Goal: Task Accomplishment & Management: Manage account settings

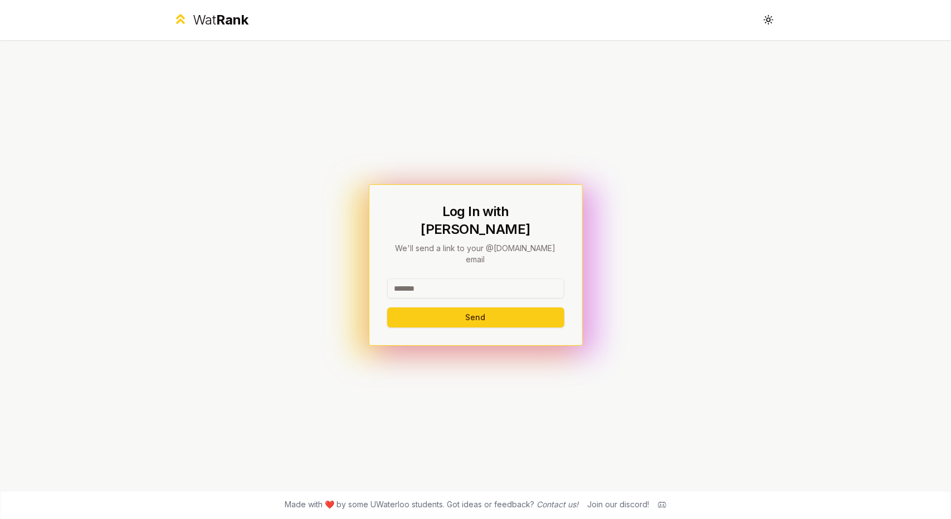
drag, startPoint x: 475, startPoint y: 276, endPoint x: 488, endPoint y: 275, distance: 12.9
click at [475, 279] on input at bounding box center [475, 289] width 177 height 20
type input "********"
click at [387, 308] on button "Send" at bounding box center [475, 318] width 177 height 20
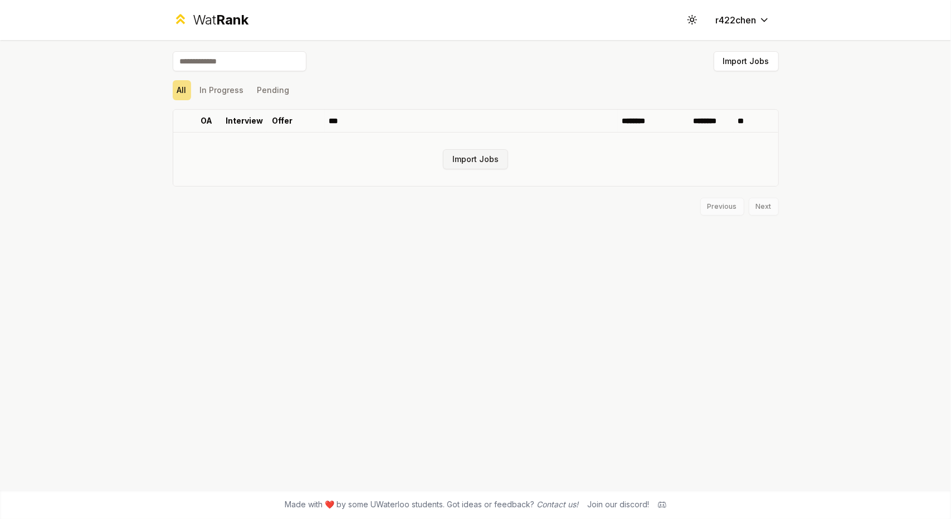
click at [470, 161] on button "Import Jobs" at bounding box center [475, 159] width 65 height 20
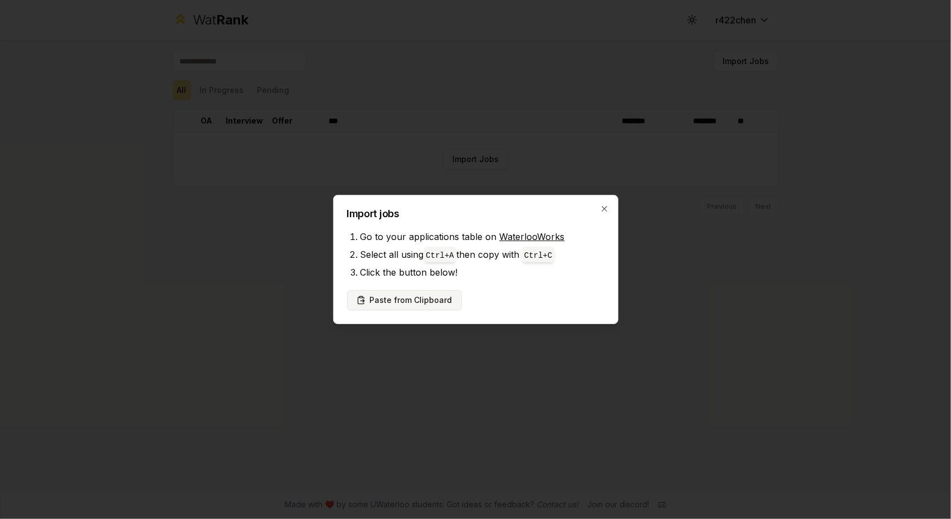
click at [421, 304] on button "Paste from Clipboard" at bounding box center [404, 300] width 115 height 20
click at [441, 302] on button "Paste from Clipboard" at bounding box center [404, 300] width 115 height 20
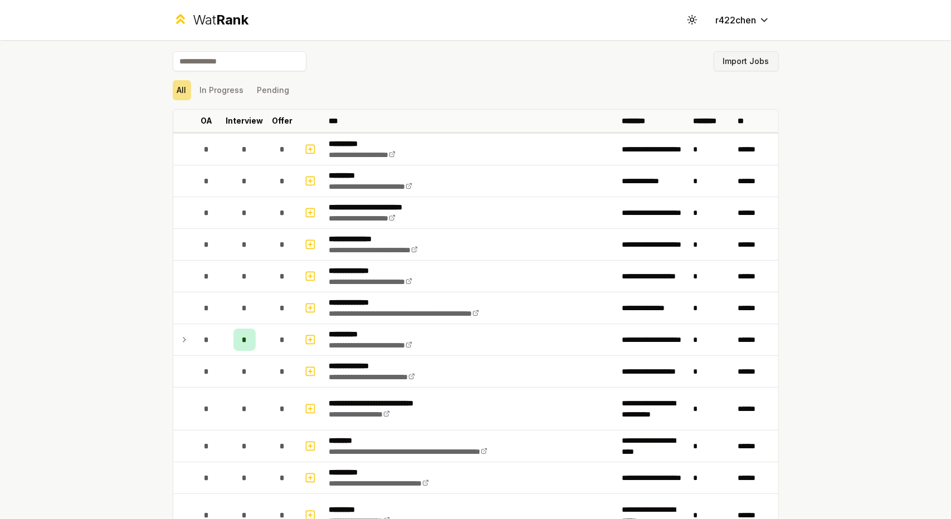
click at [748, 57] on button "Import Jobs" at bounding box center [746, 61] width 65 height 20
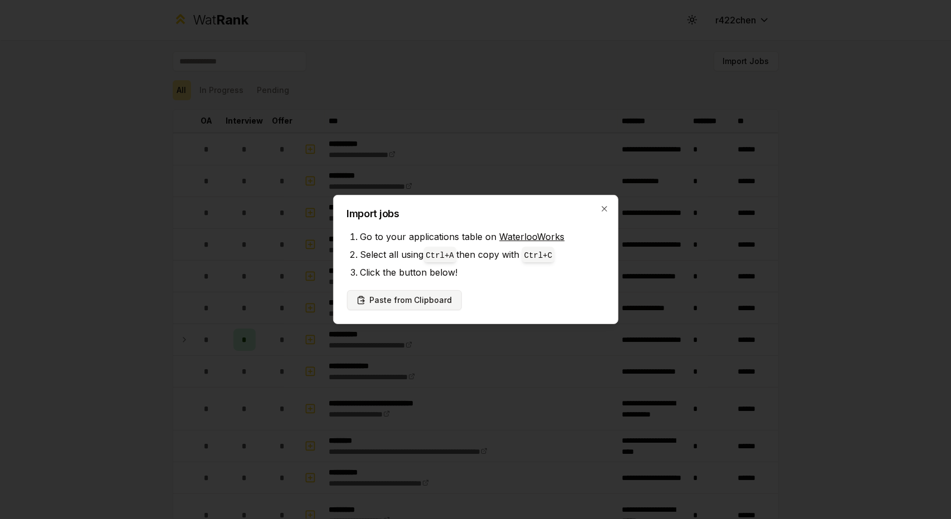
click at [421, 304] on button "Paste from Clipboard" at bounding box center [404, 300] width 115 height 20
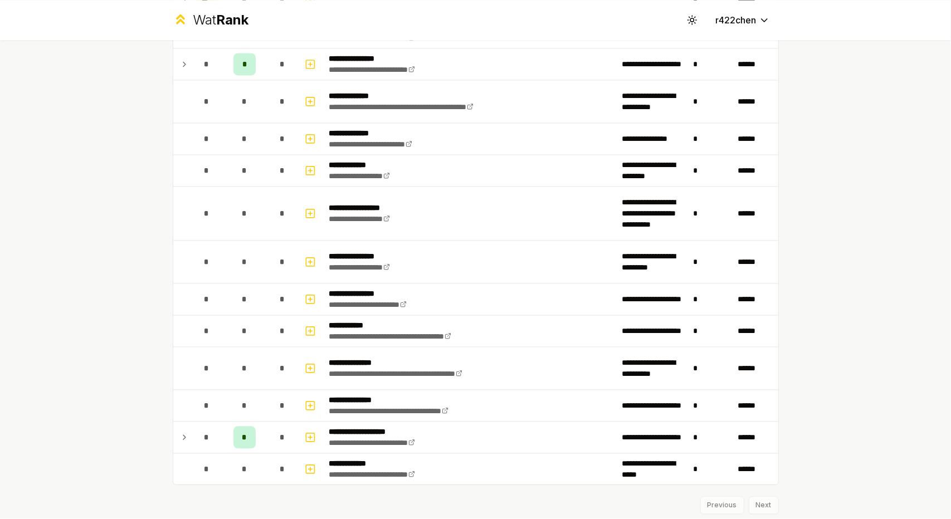
scroll to position [1485, 0]
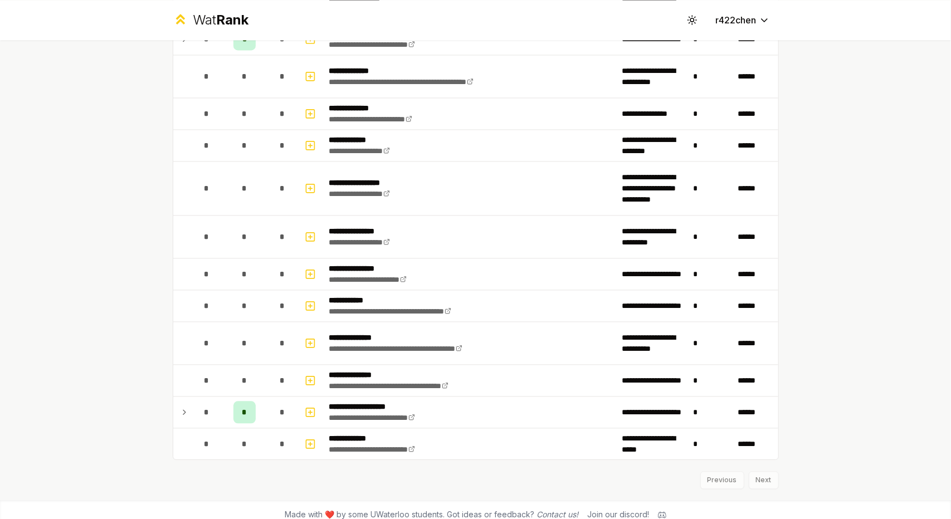
click at [765, 465] on div "Previous Next" at bounding box center [476, 474] width 606 height 29
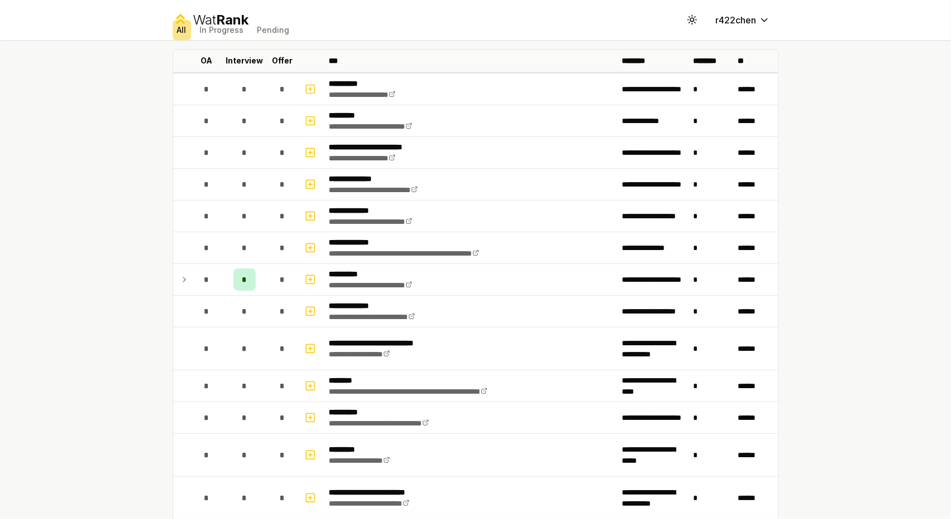
scroll to position [0, 0]
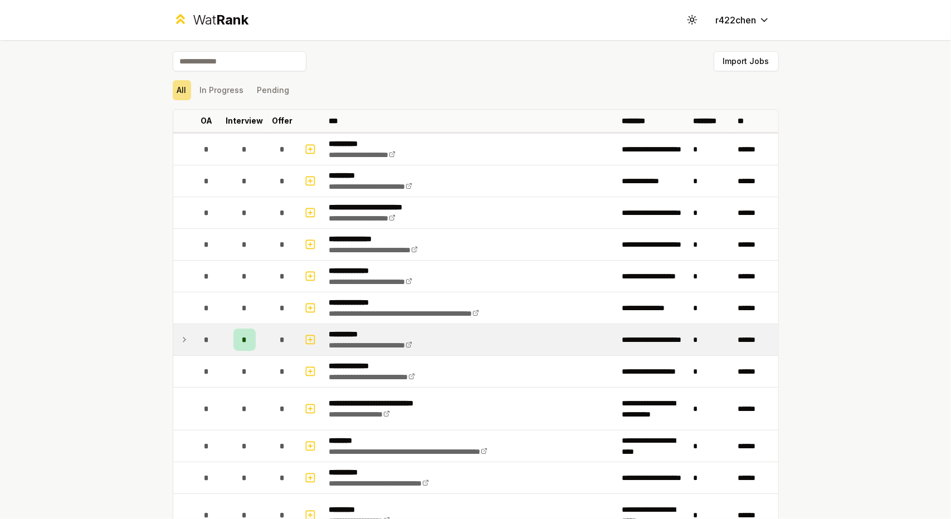
click at [180, 339] on icon at bounding box center [184, 339] width 9 height 13
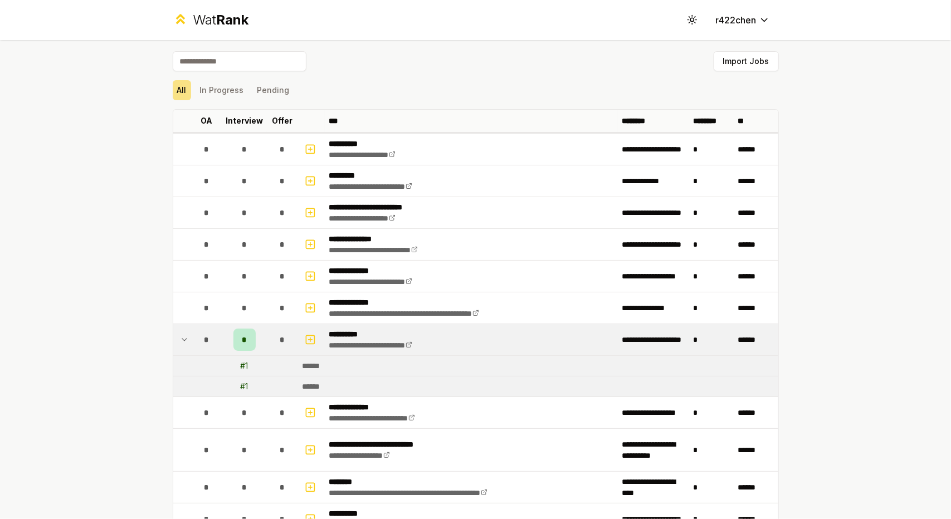
click at [180, 339] on icon at bounding box center [184, 339] width 9 height 13
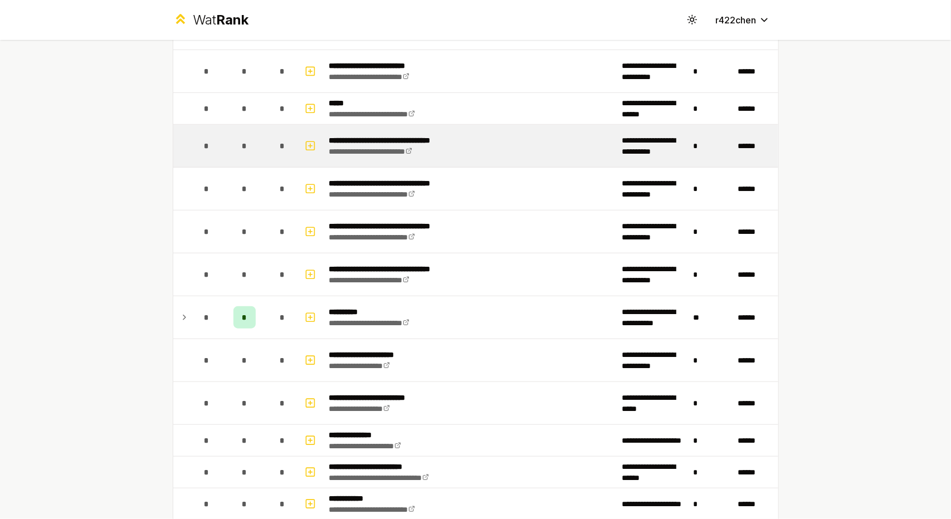
scroll to position [502, 0]
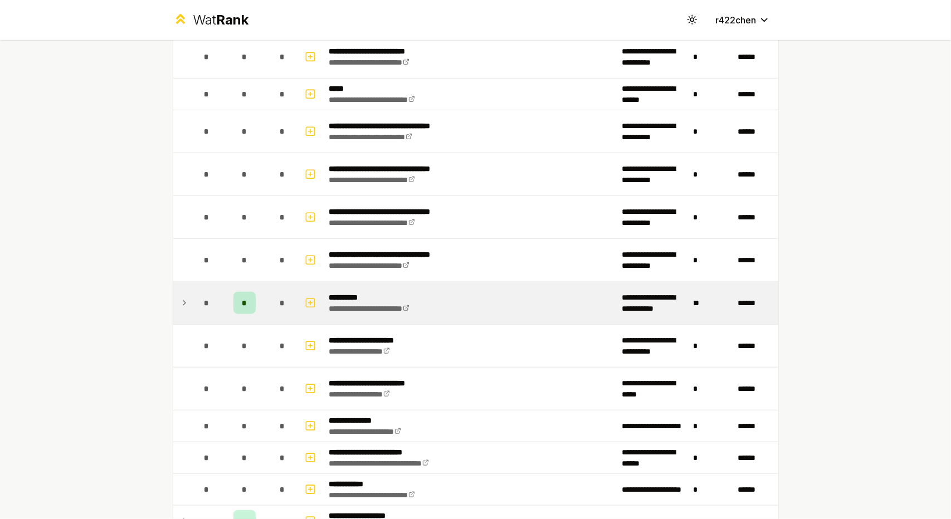
click at [174, 306] on td at bounding box center [182, 303] width 18 height 42
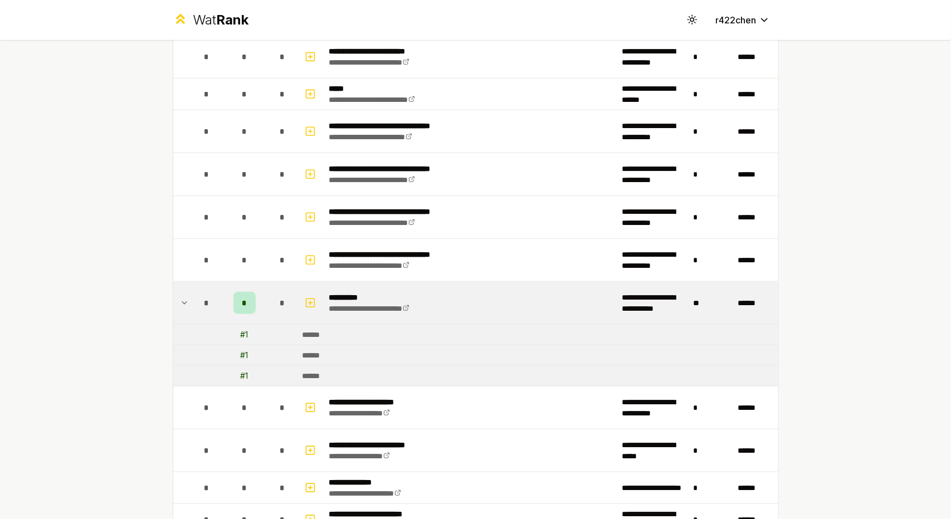
click at [180, 303] on icon at bounding box center [184, 303] width 9 height 13
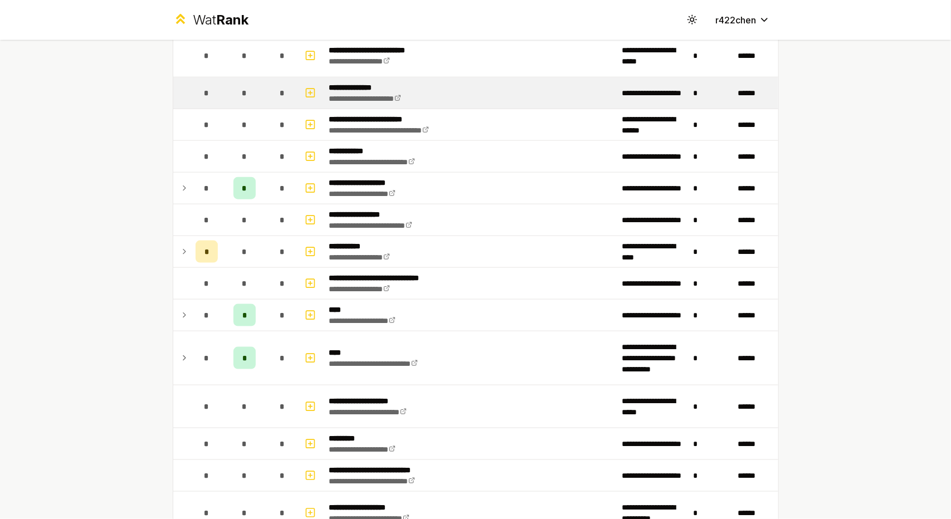
scroll to position [836, 0]
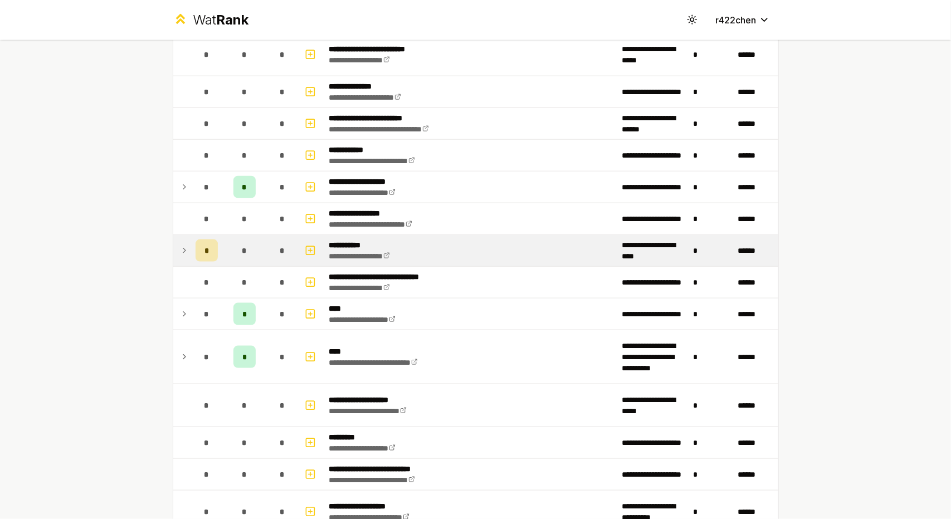
click at [182, 249] on icon at bounding box center [184, 250] width 9 height 13
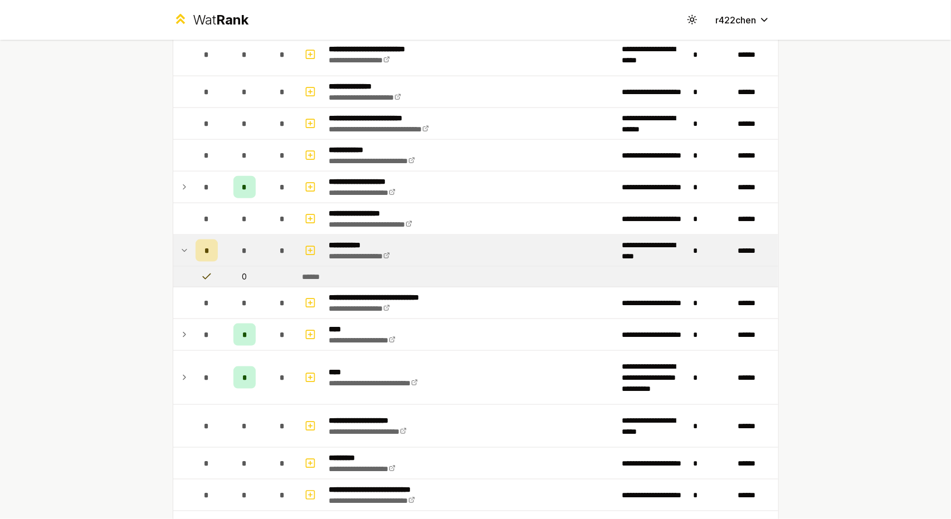
click at [182, 249] on icon at bounding box center [184, 250] width 9 height 13
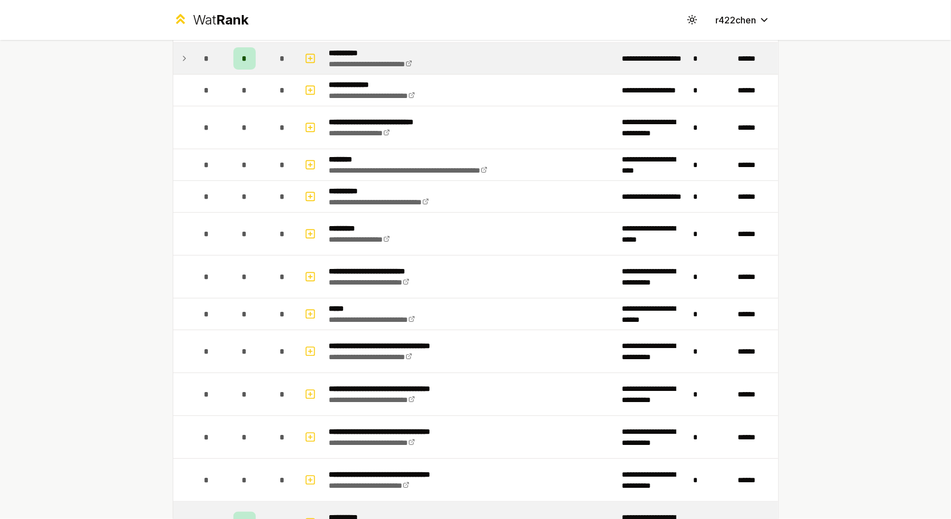
scroll to position [0, 0]
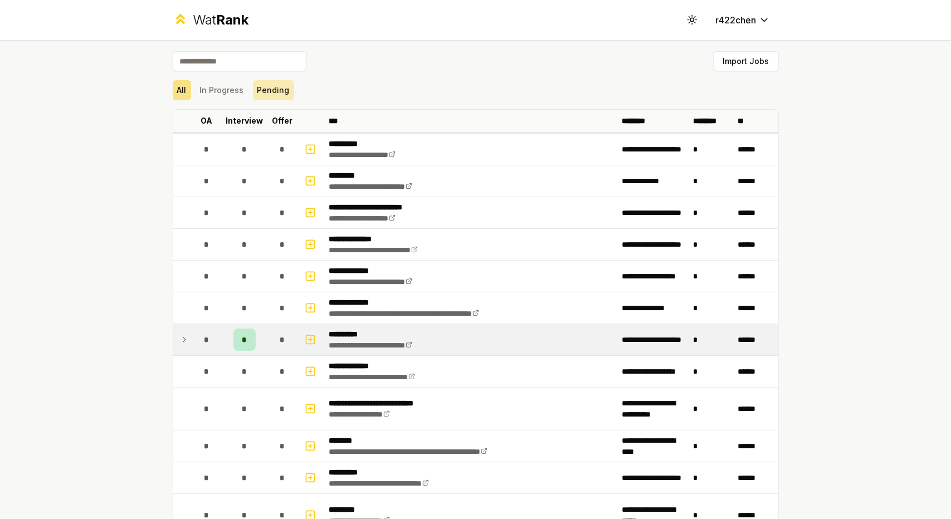
click at [281, 85] on button "Pending" at bounding box center [273, 90] width 41 height 20
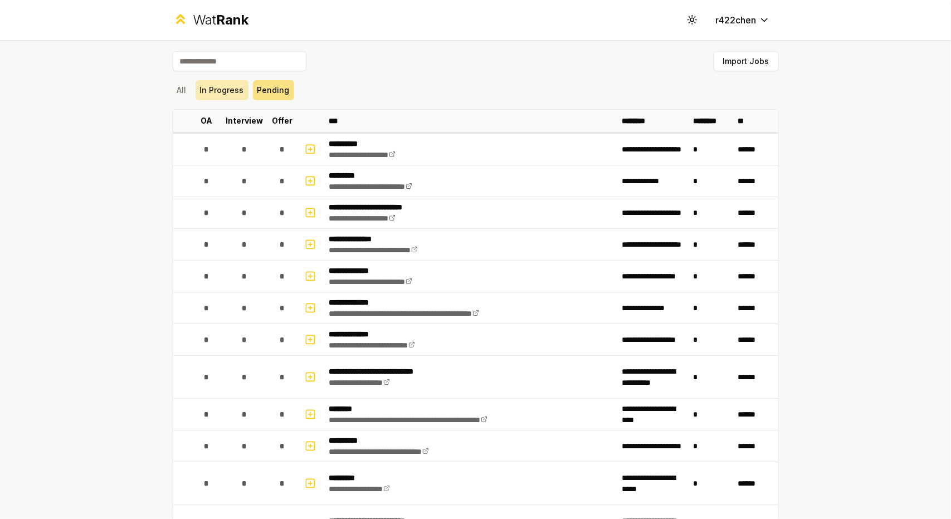
click at [224, 94] on button "In Progress" at bounding box center [222, 90] width 53 height 20
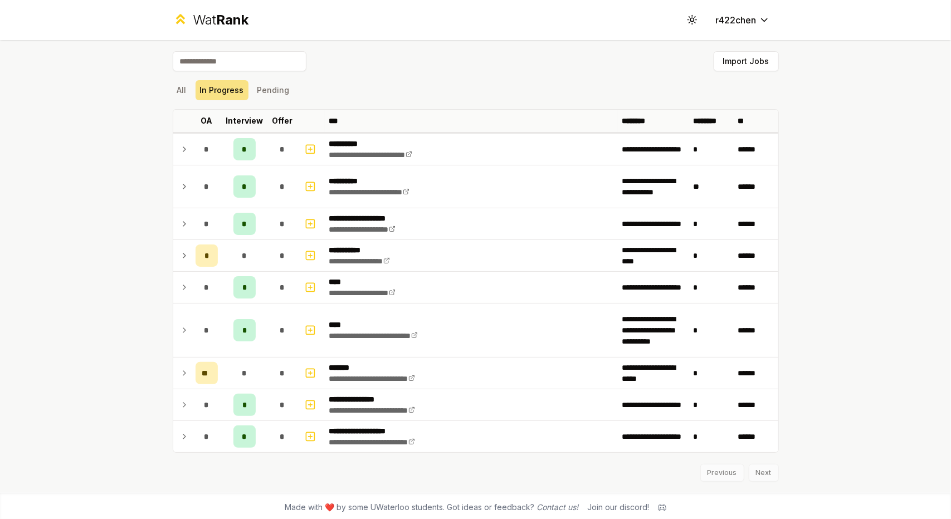
click at [148, 96] on div "**********" at bounding box center [475, 259] width 951 height 519
click at [173, 91] on button "All" at bounding box center [182, 90] width 18 height 20
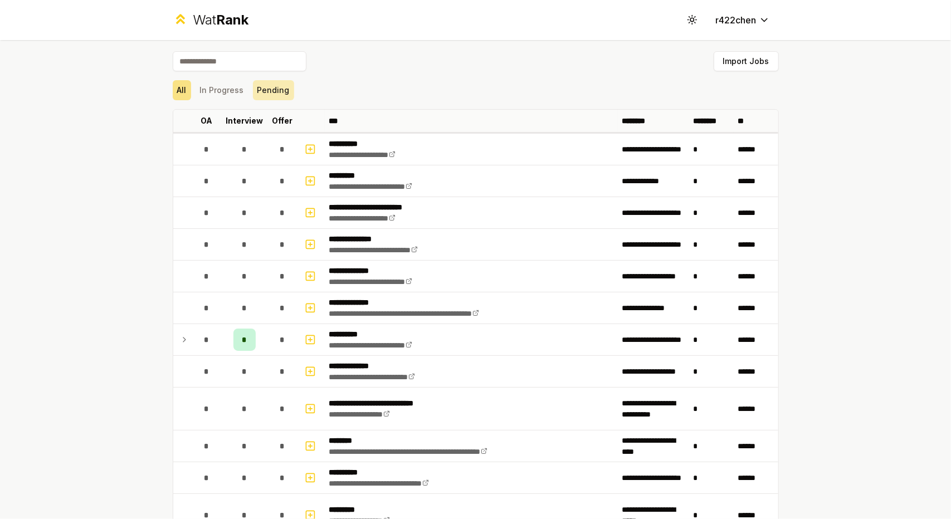
click at [269, 90] on button "Pending" at bounding box center [273, 90] width 41 height 20
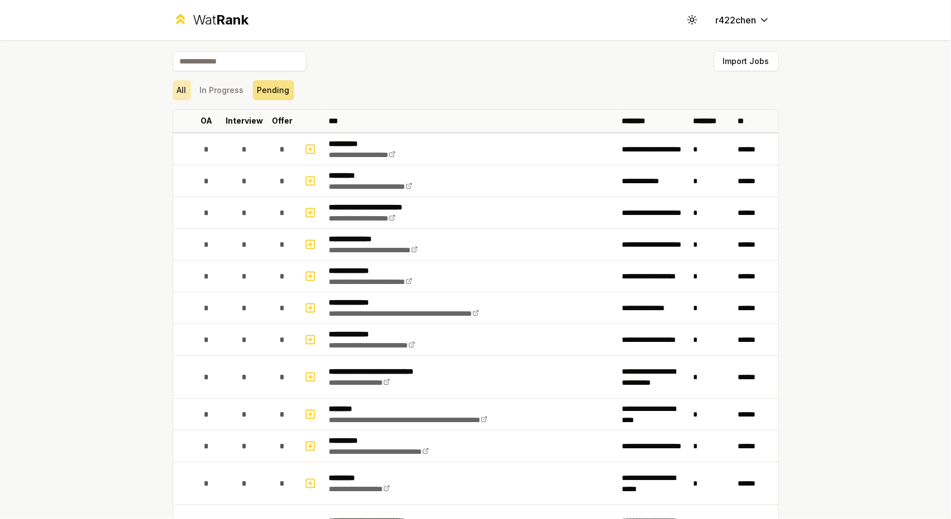
click at [173, 91] on button "All" at bounding box center [182, 90] width 18 height 20
